Goal: Navigation & Orientation: Find specific page/section

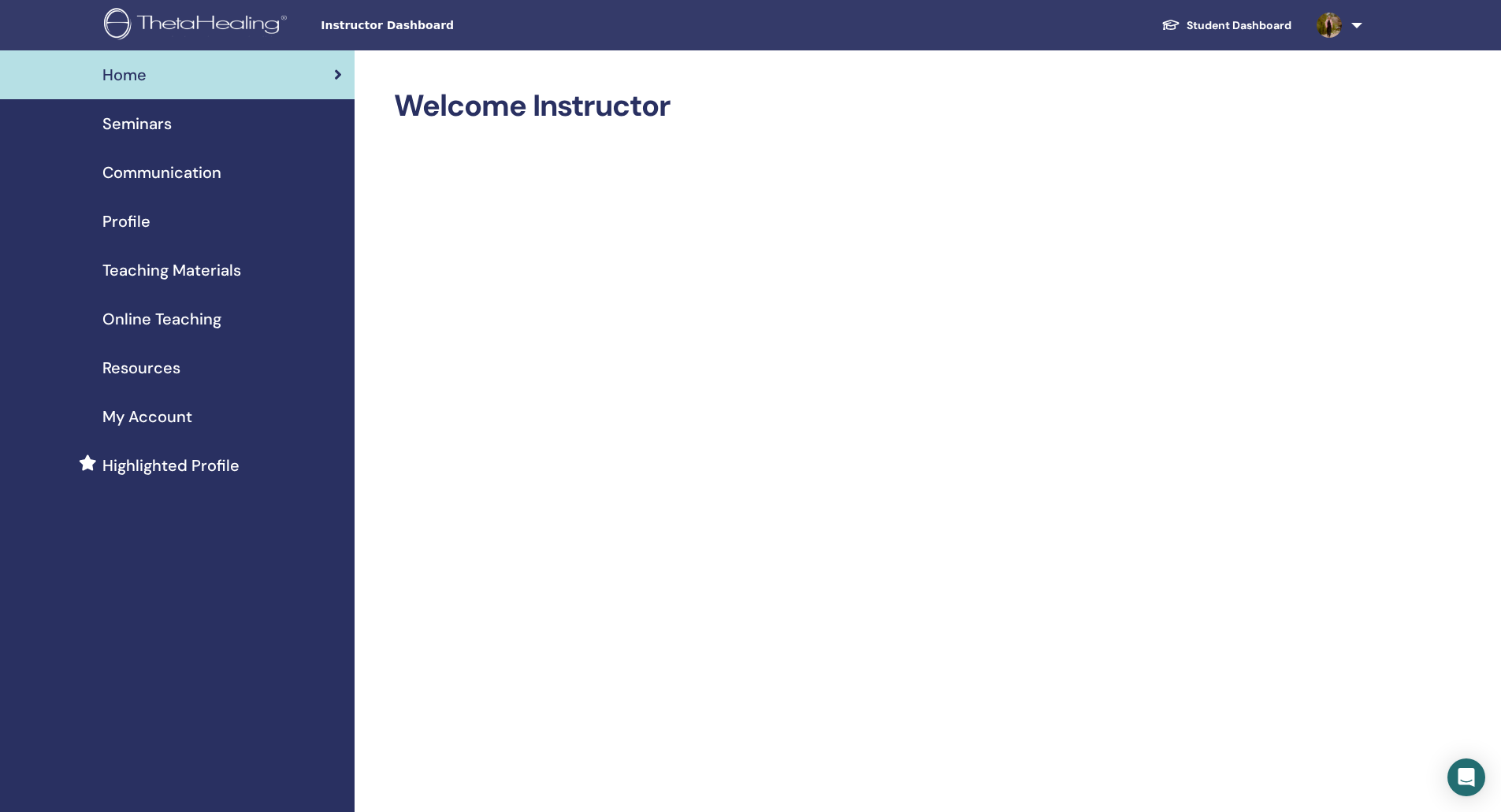
click at [152, 413] on span "My Account" at bounding box center [147, 417] width 89 height 24
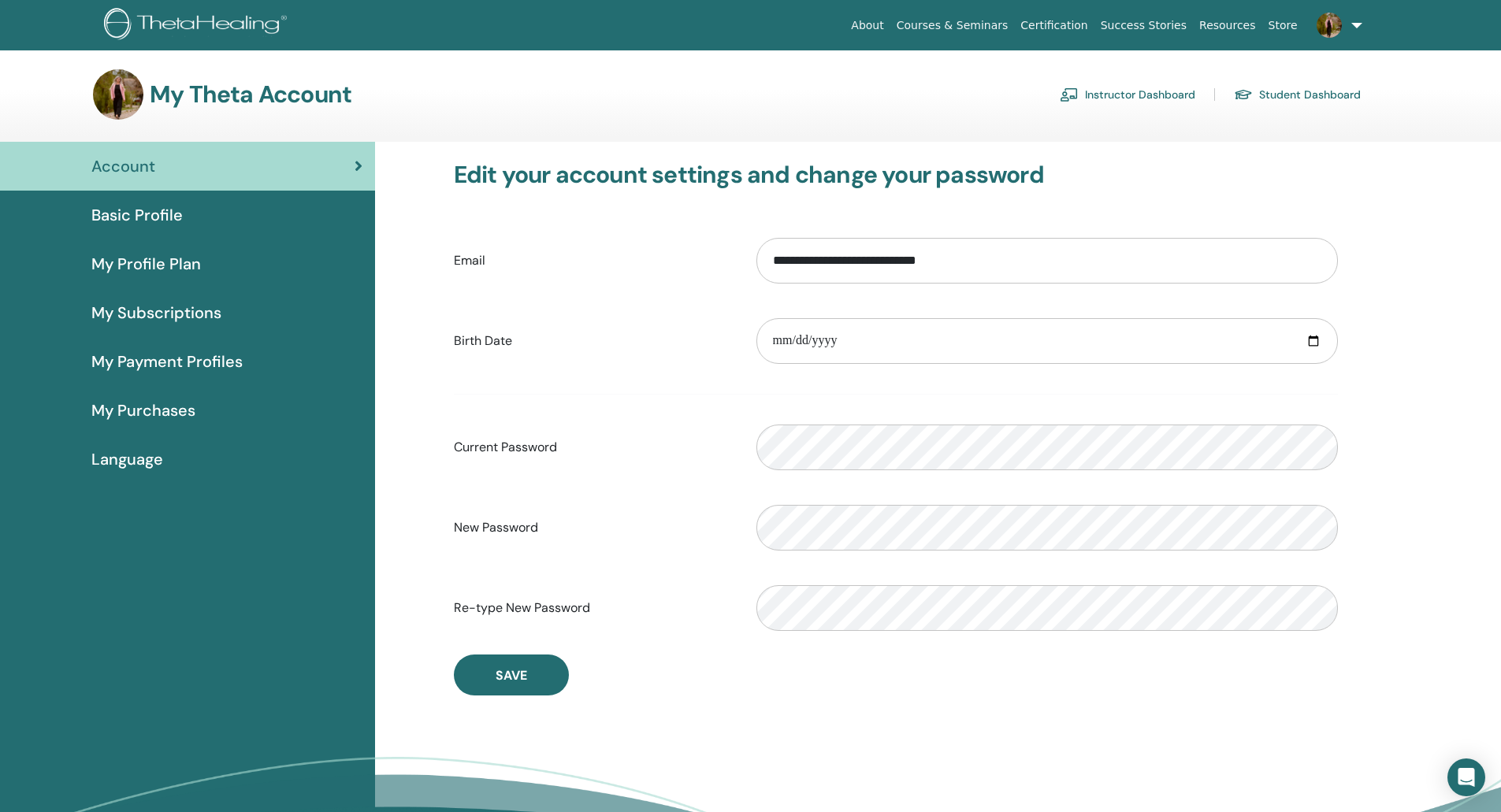
click at [151, 361] on span "My Payment Profiles" at bounding box center [166, 361] width 151 height 24
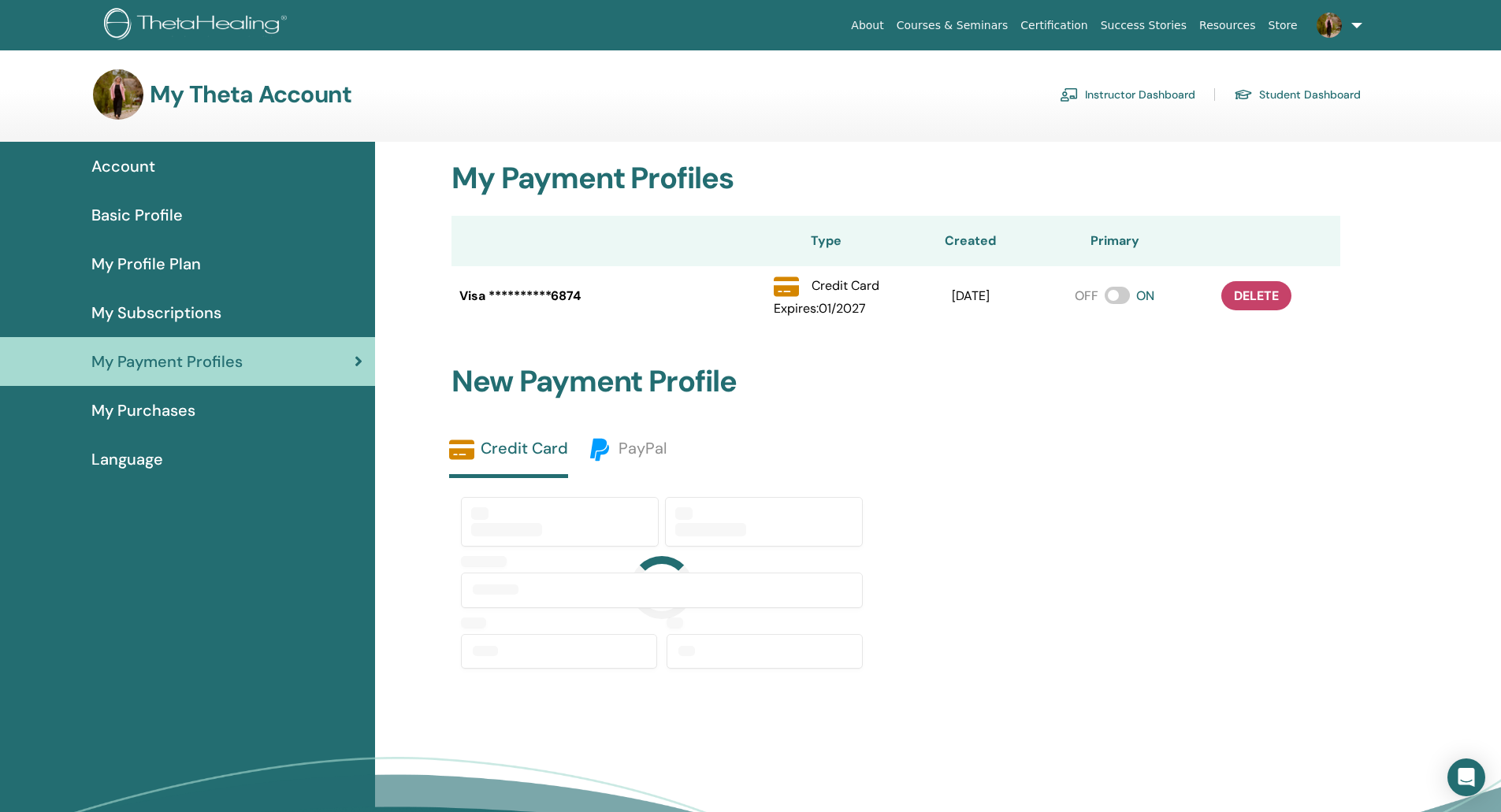
click at [1270, 99] on link "Student Dashboard" at bounding box center [1297, 95] width 127 height 26
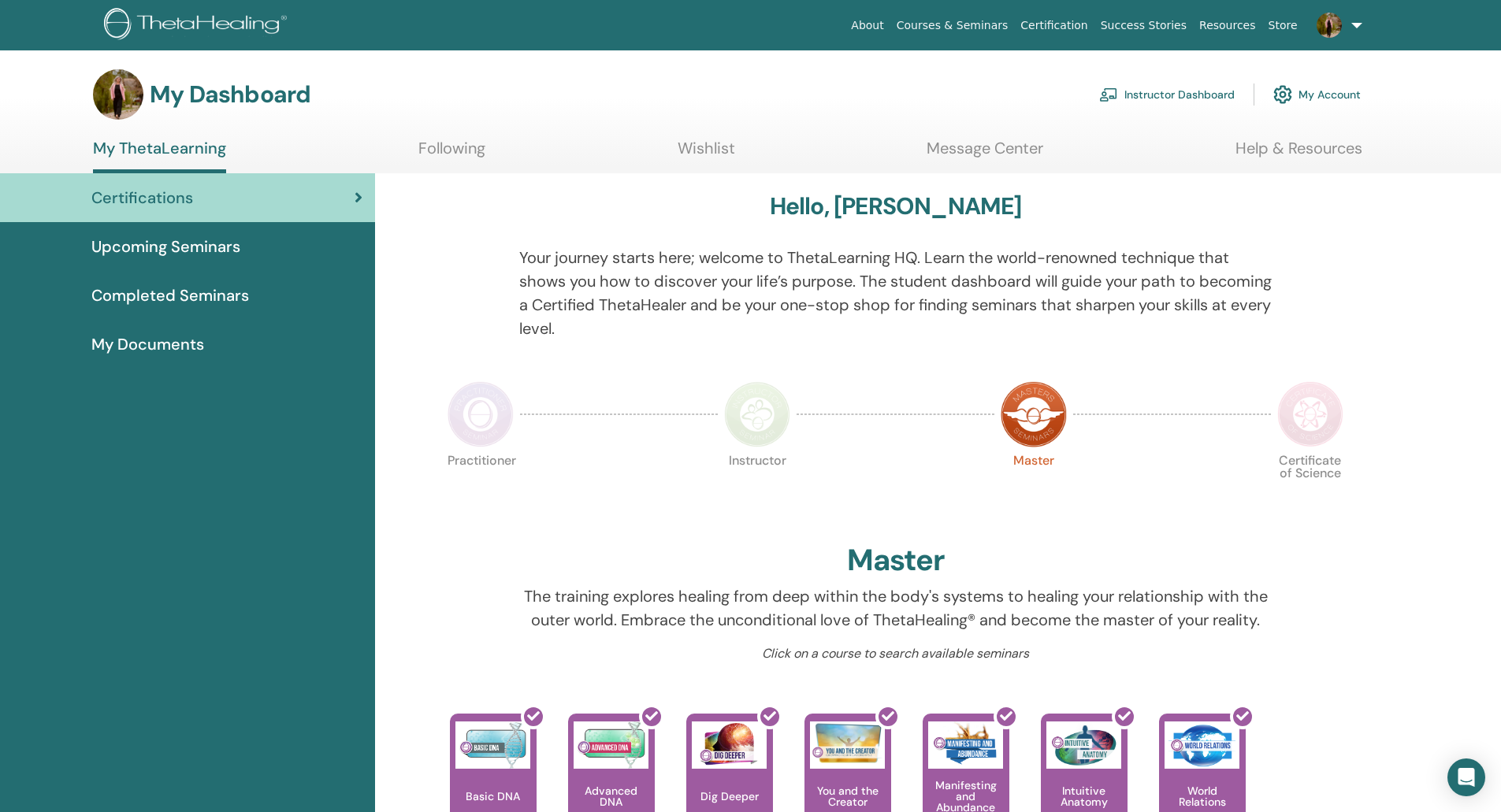
click at [153, 244] on span "Upcoming Seminars" at bounding box center [165, 246] width 149 height 24
